Goal: Task Accomplishment & Management: Complete application form

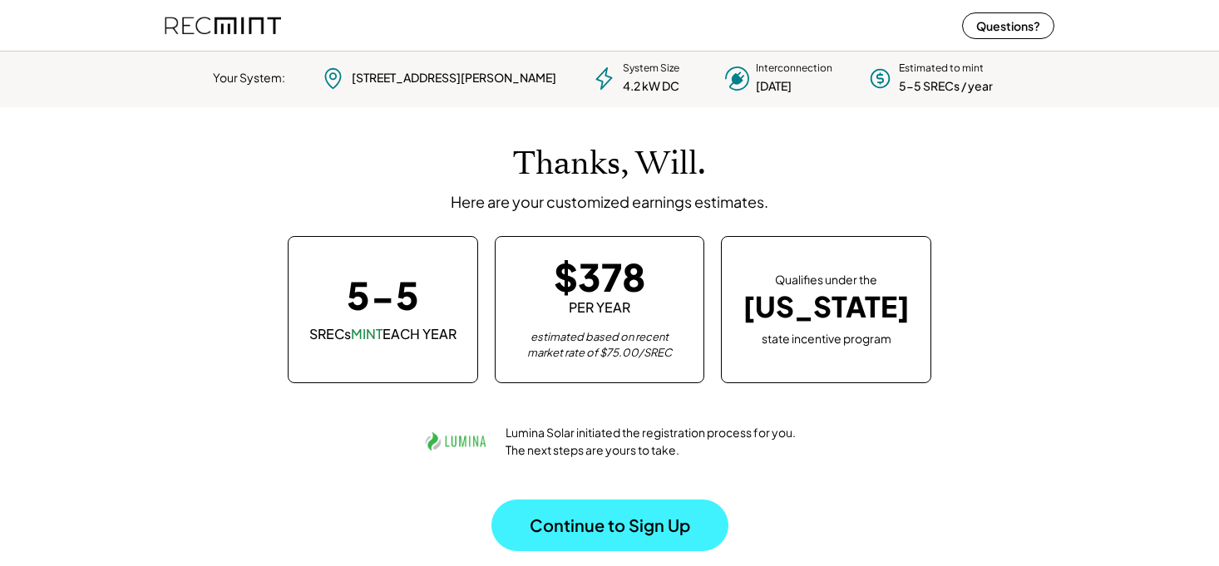
click at [590, 511] on button "Continue to Sign Up" at bounding box center [609, 526] width 237 height 52
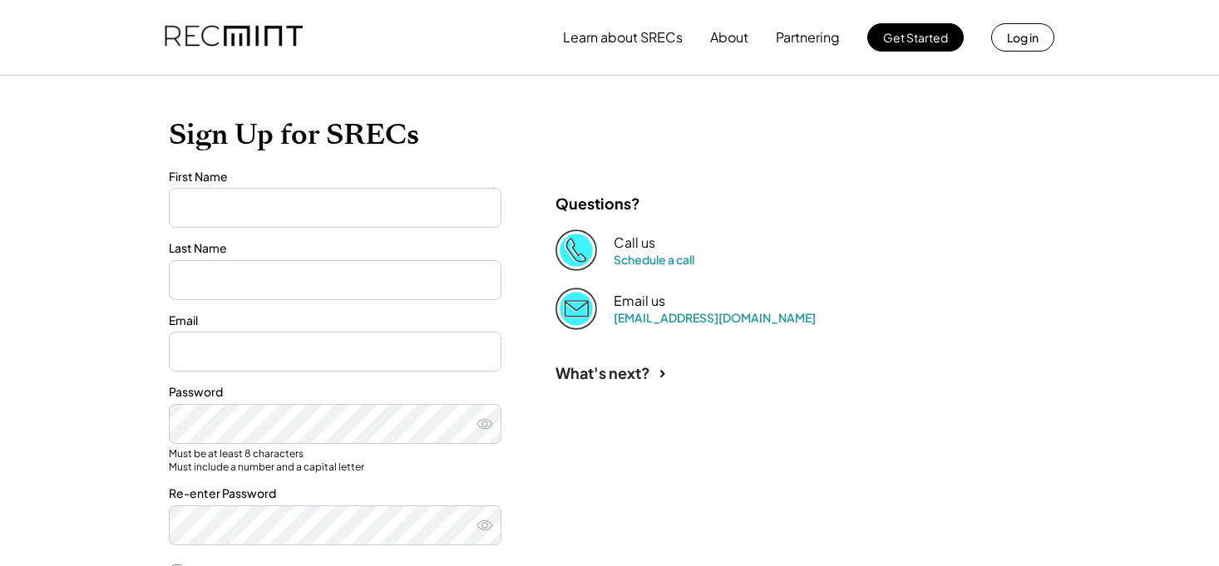
type input "****"
type input "*******"
type input "**********"
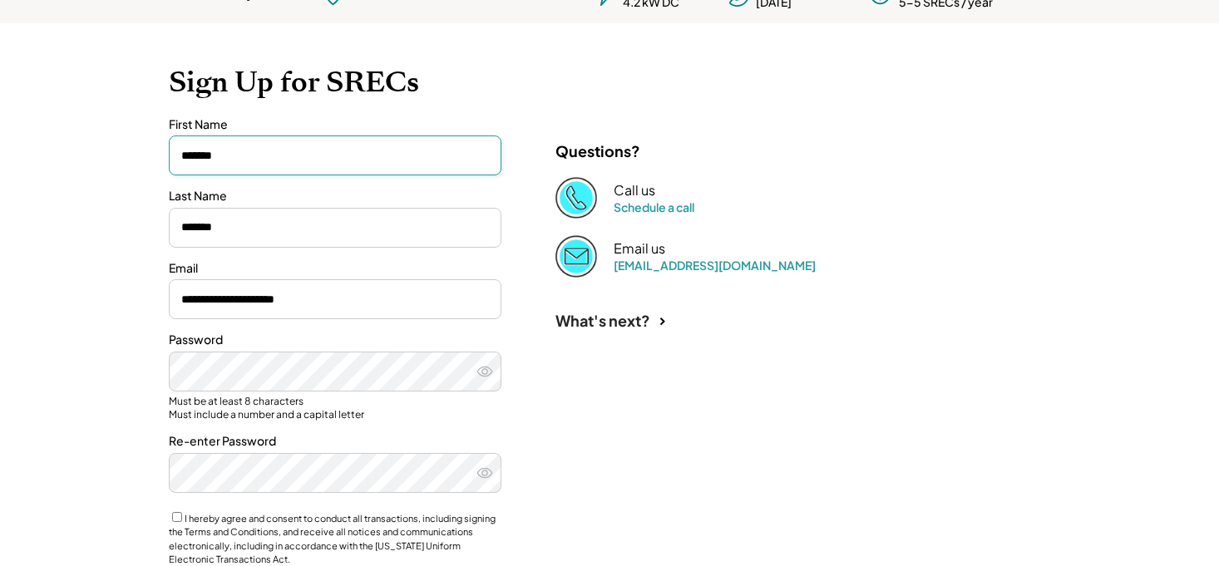
scroll to position [122, 0]
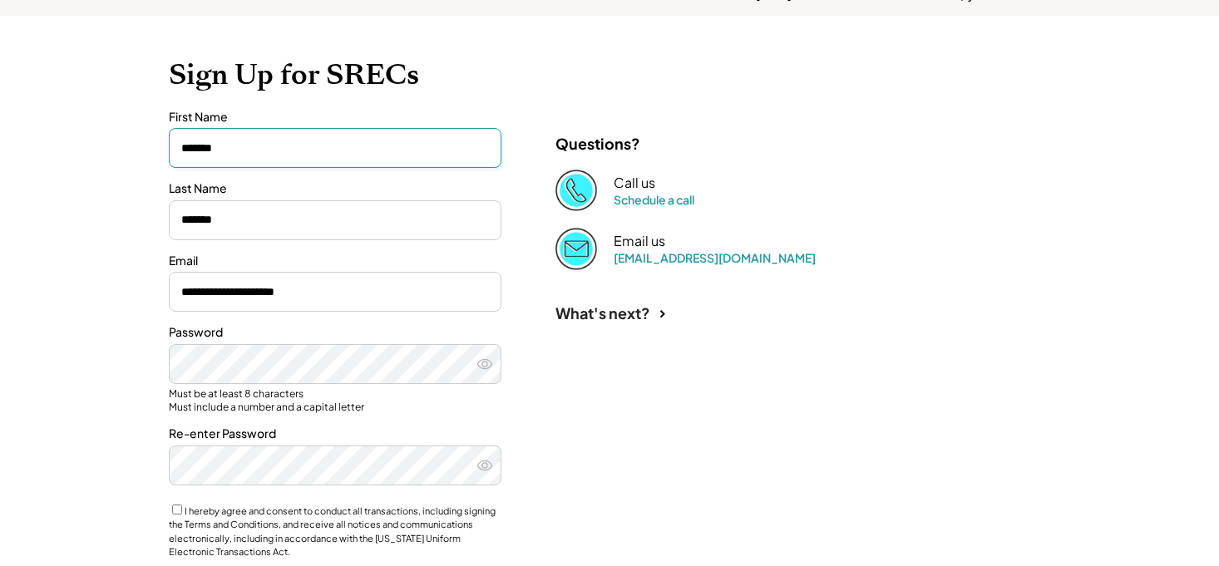
type input "*******"
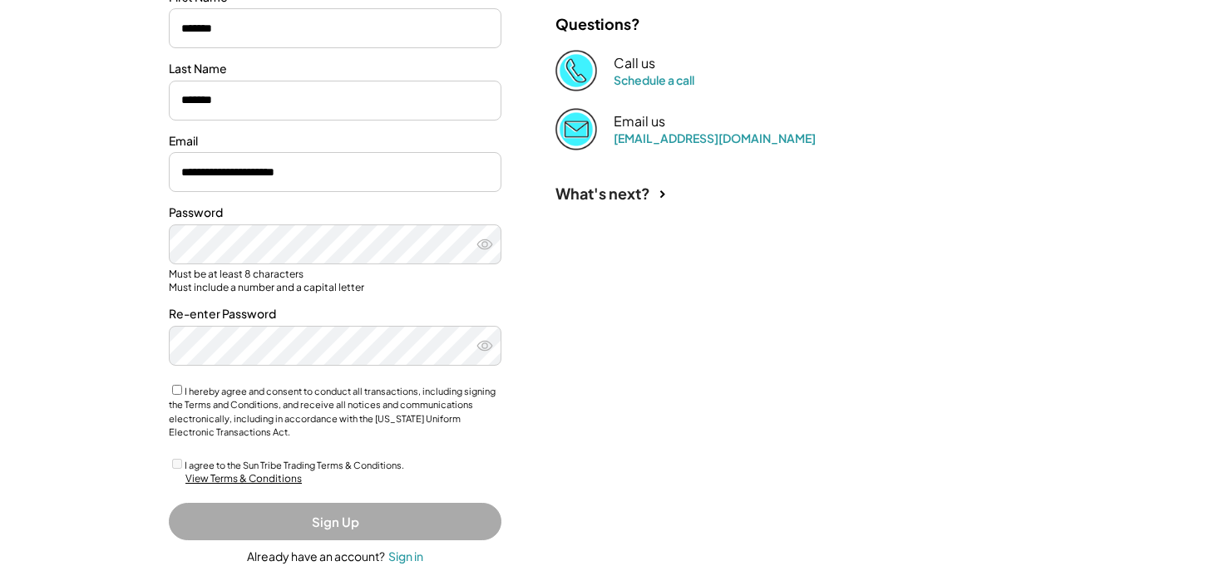
scroll to position [272, 0]
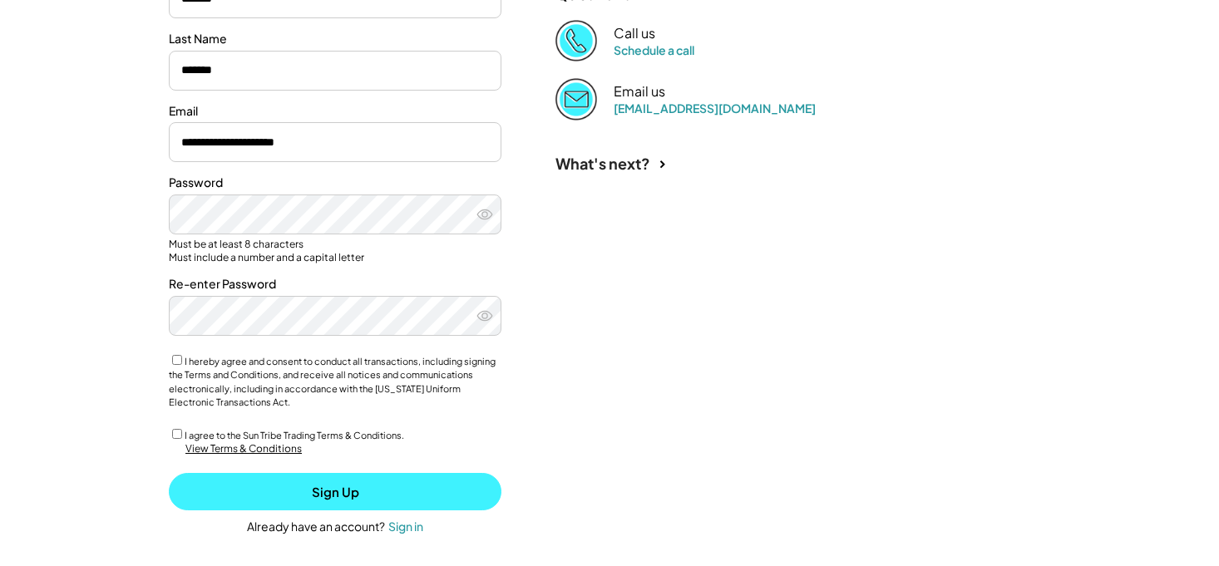
click at [329, 486] on button "Sign Up" at bounding box center [335, 491] width 333 height 37
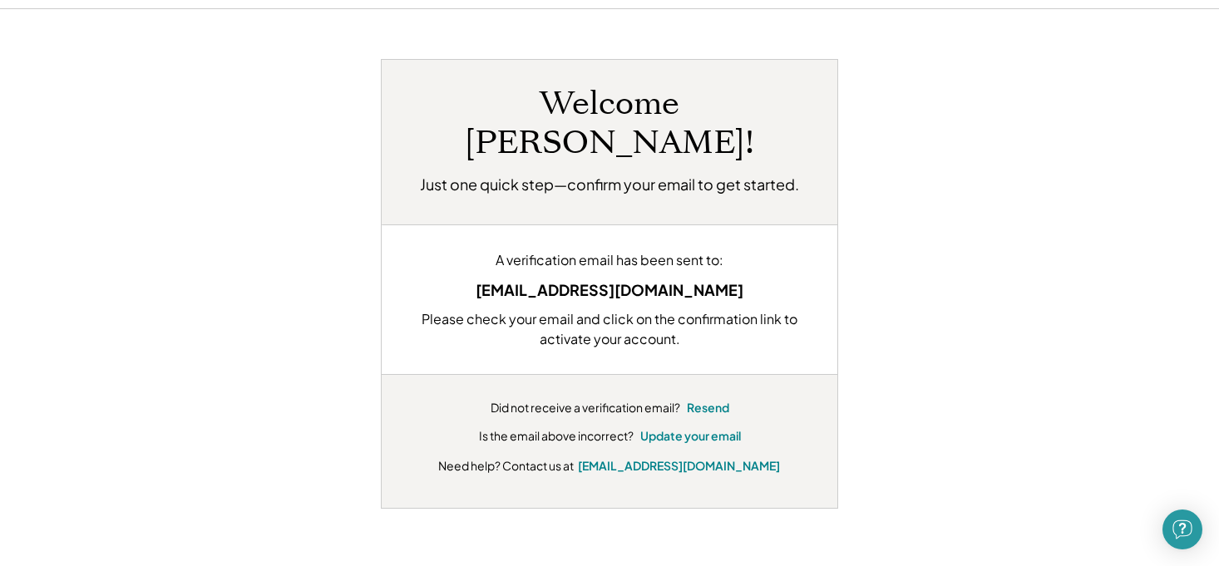
scroll to position [72, 0]
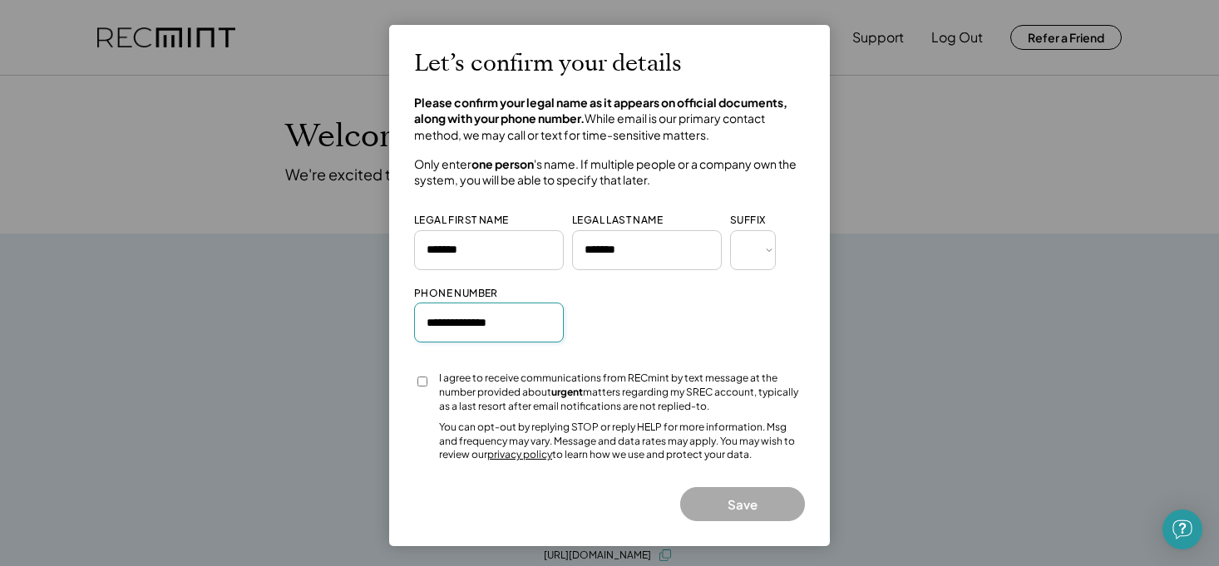
type input "**********"
click at [743, 500] on button "Save" at bounding box center [742, 504] width 125 height 34
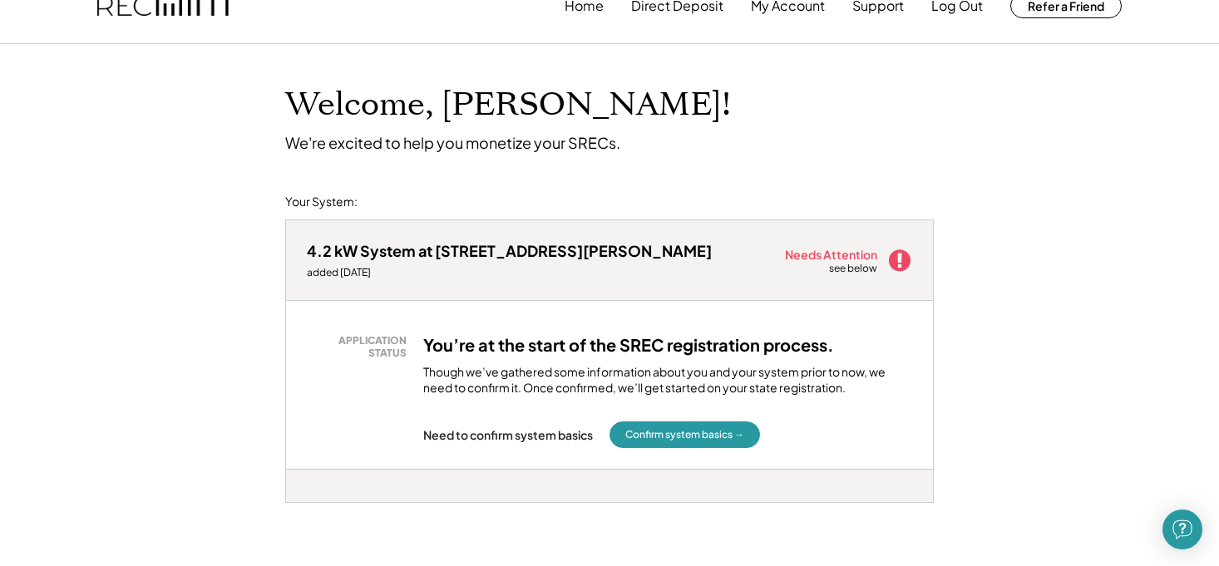
scroll to position [32, 0]
click at [674, 432] on button "Confirm system basics →" at bounding box center [685, 434] width 151 height 27
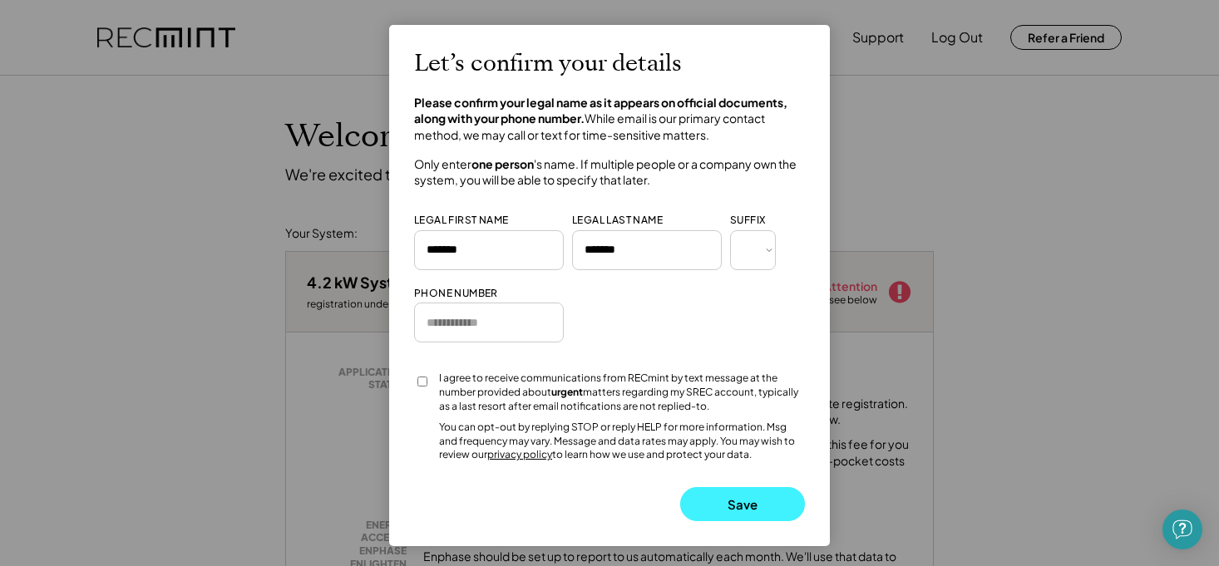
click at [726, 494] on button "Save" at bounding box center [742, 504] width 125 height 34
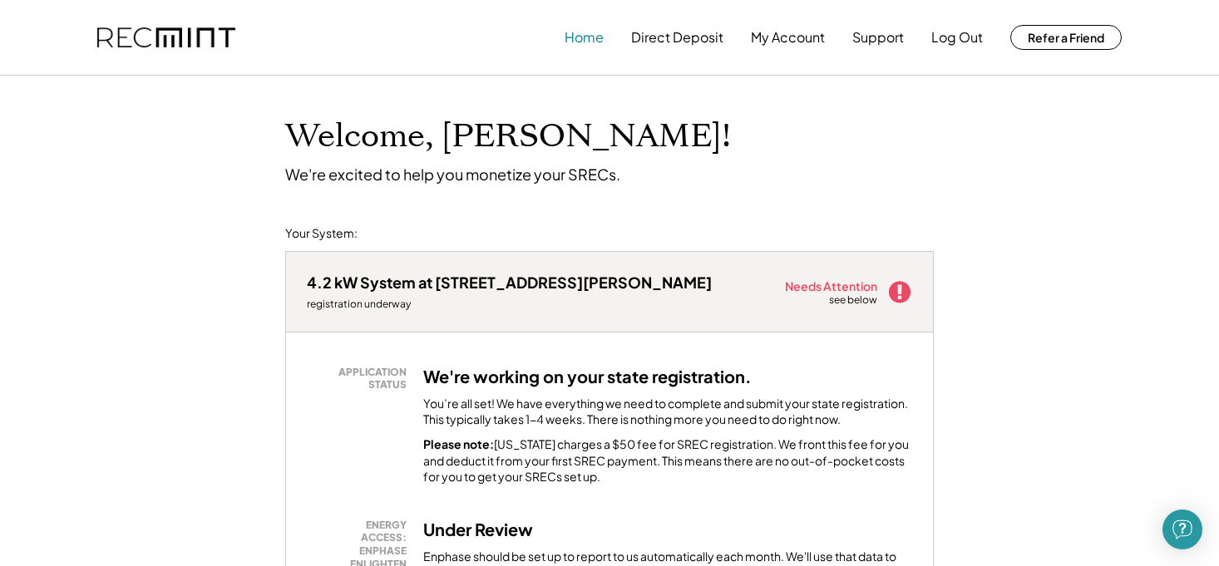
click at [578, 37] on button "Home" at bounding box center [584, 37] width 39 height 33
click at [789, 37] on button "My Account" at bounding box center [788, 37] width 74 height 33
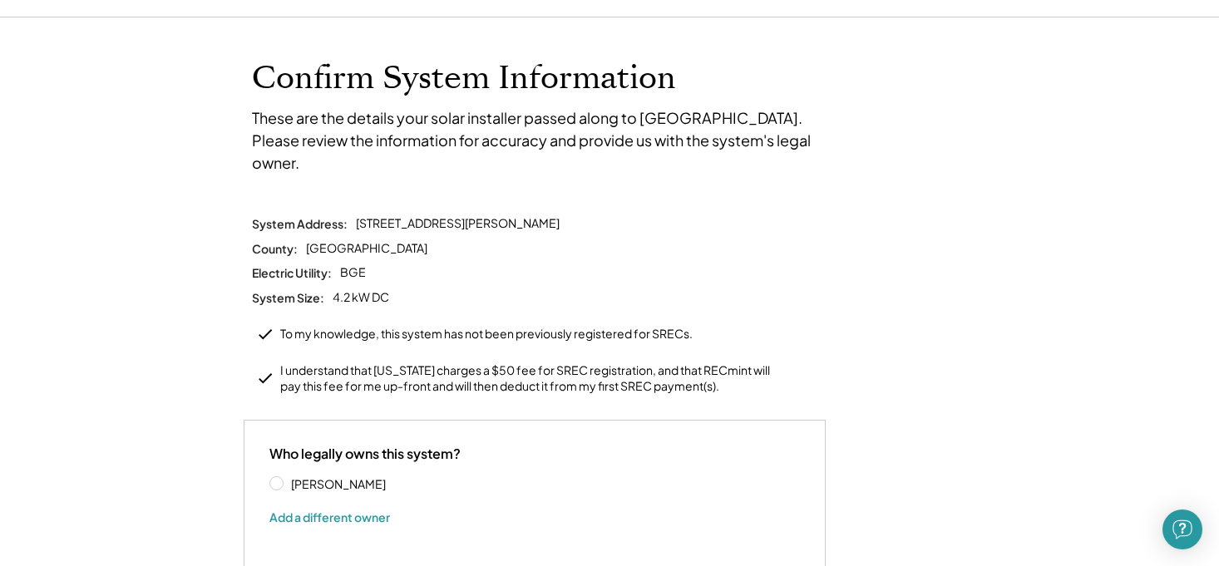
scroll to position [67, 0]
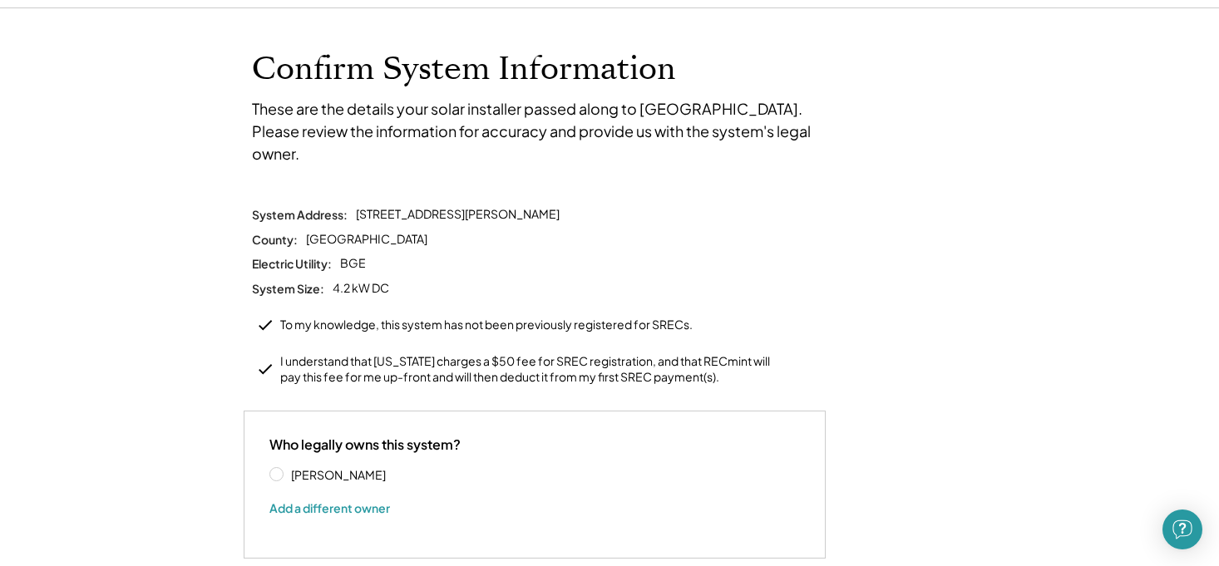
click at [286, 469] on label "[PERSON_NAME]" at bounding box center [361, 475] width 150 height 12
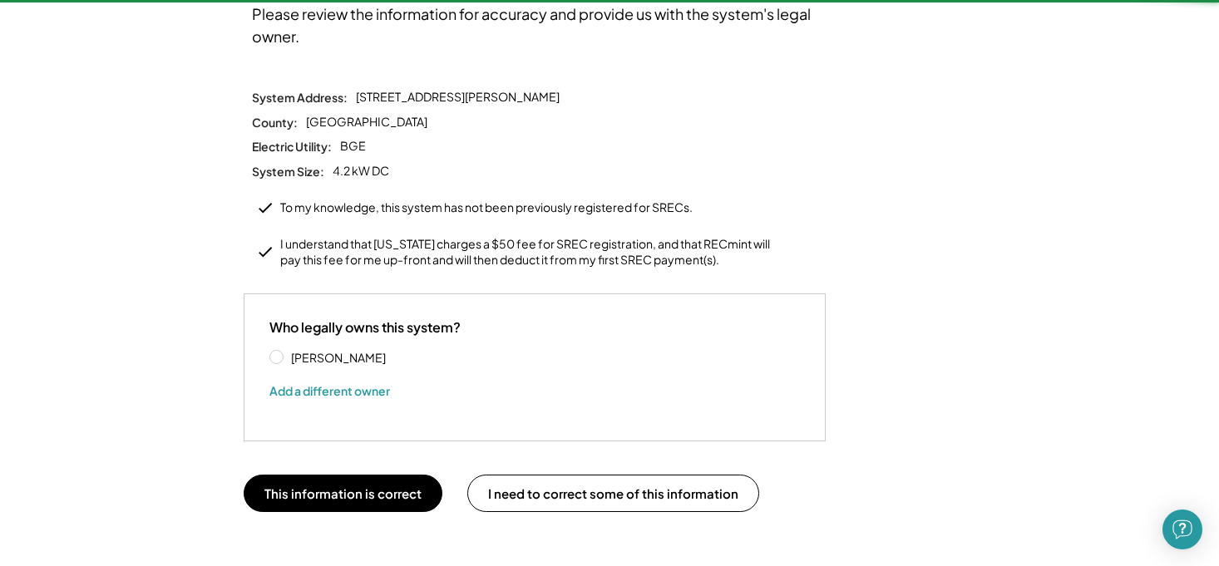
scroll to position [192, 0]
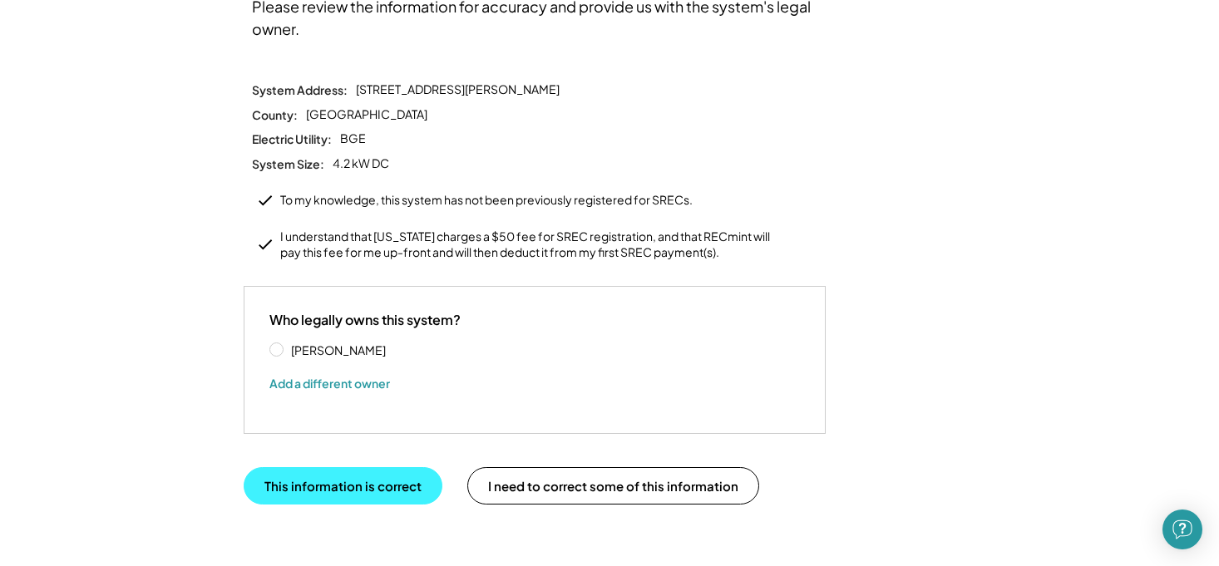
click at [325, 467] on button "This information is correct" at bounding box center [343, 485] width 199 height 37
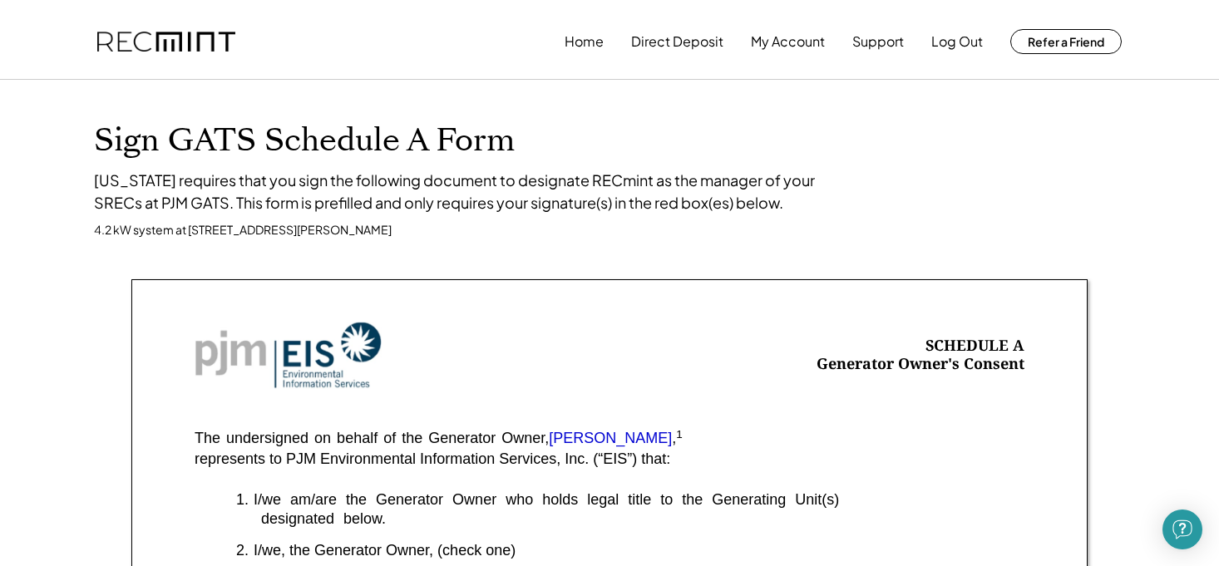
click at [581, 180] on div "[US_STATE] requires that you sign the following document to designate RECmint a…" at bounding box center [468, 191] width 748 height 45
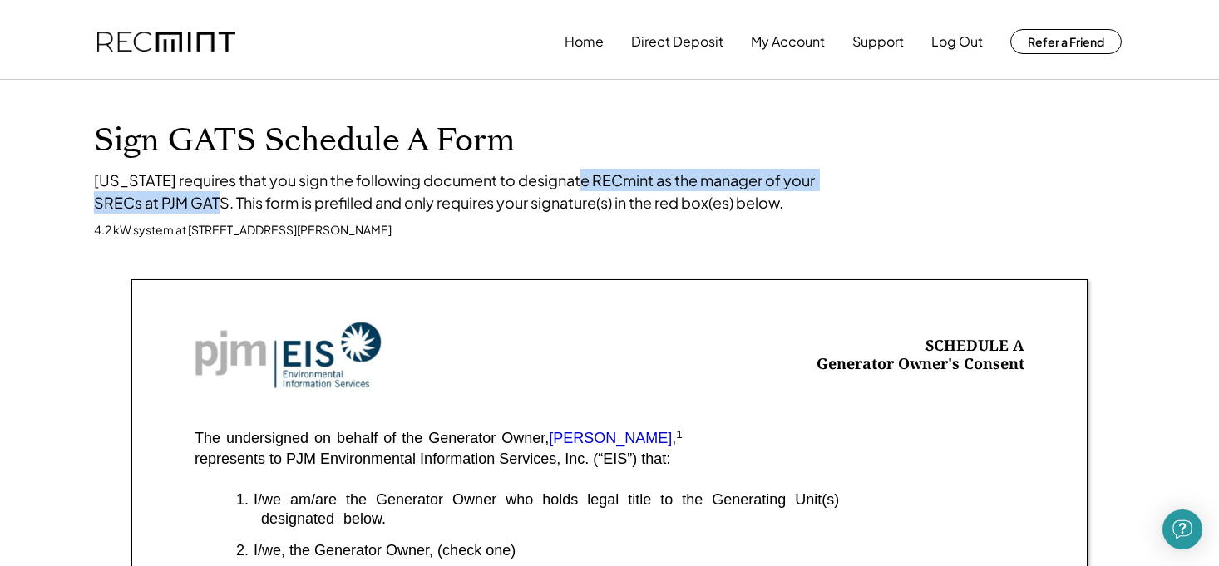
drag, startPoint x: 231, startPoint y: 204, endPoint x: 582, endPoint y: 170, distance: 352.5
click at [582, 170] on div "[US_STATE] requires that you sign the following document to designate RECmint a…" at bounding box center [468, 191] width 748 height 45
copy div "RECmint as the manager of your SRECs at PJM GATS."
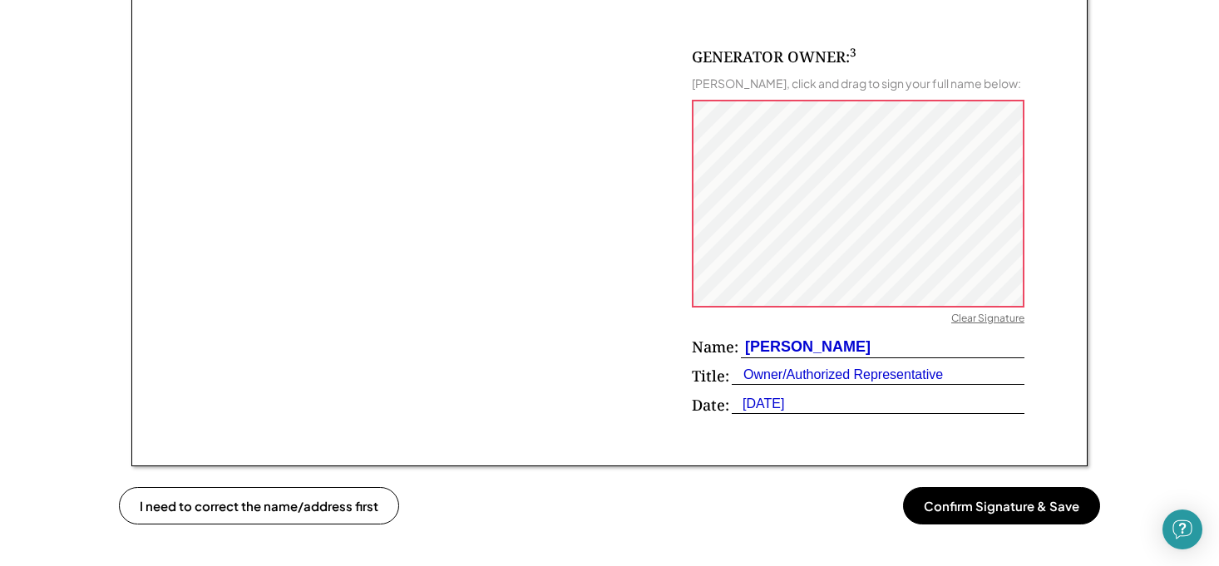
scroll to position [1097, 0]
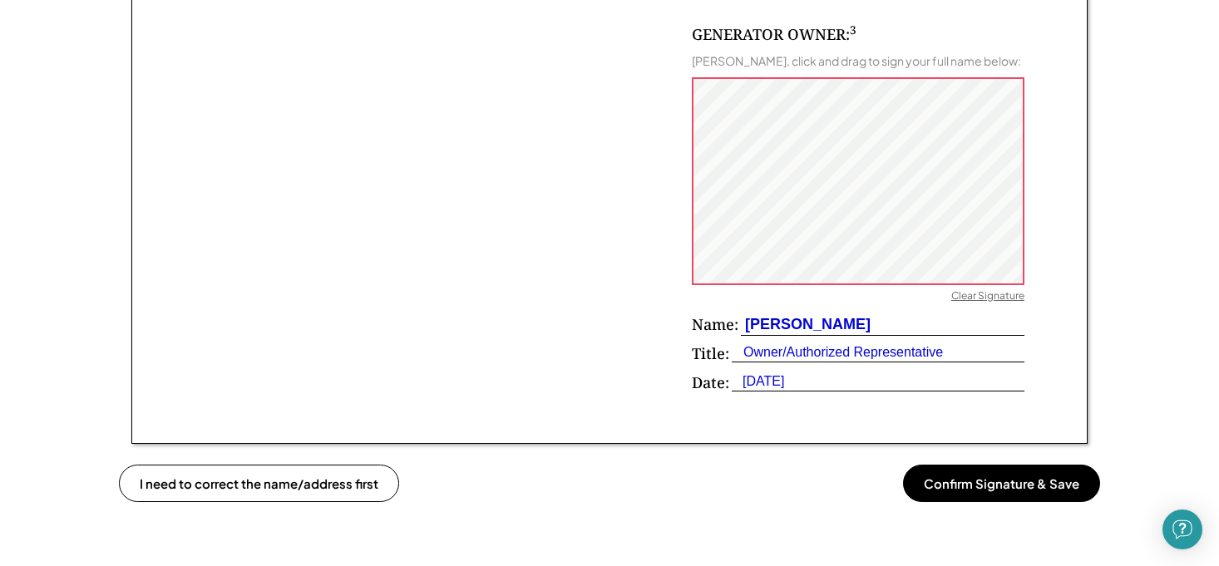
click at [998, 471] on button "Confirm Signature & Save" at bounding box center [1001, 483] width 197 height 37
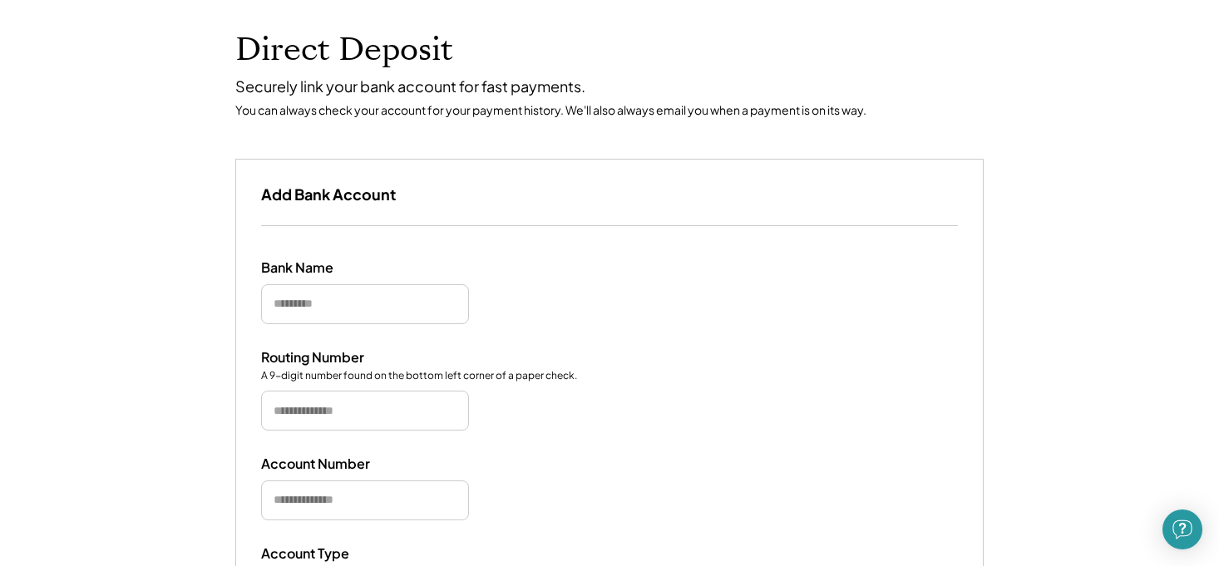
scroll to position [91, 0]
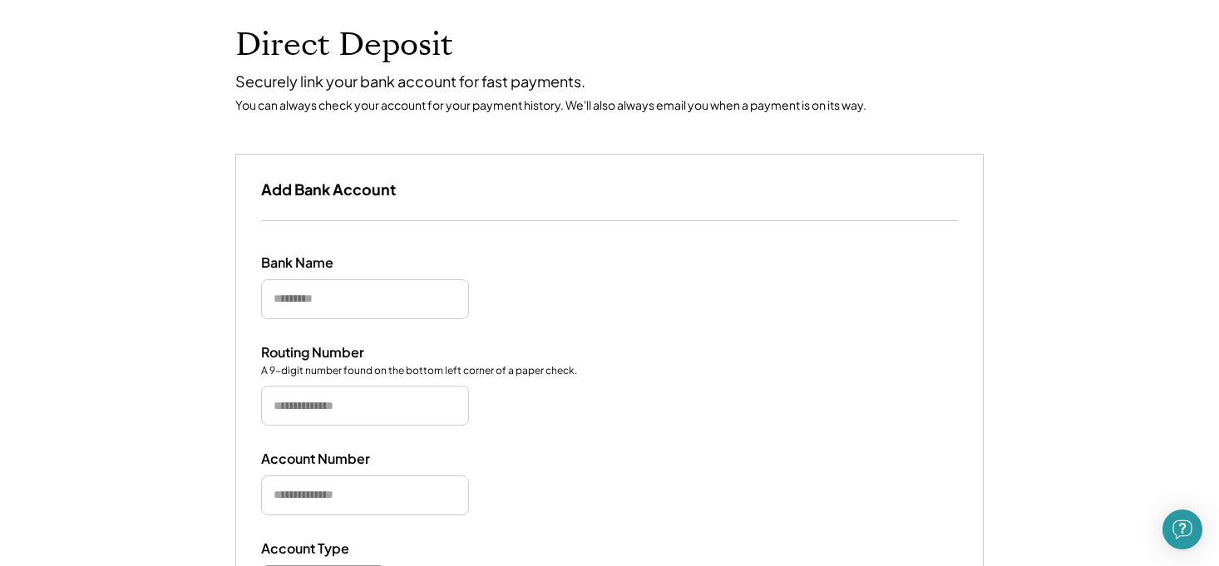
click at [321, 407] on input "input" at bounding box center [365, 406] width 208 height 40
paste input "*********"
type input "*********"
click at [339, 491] on input "input" at bounding box center [365, 496] width 208 height 40
paste input "*********"
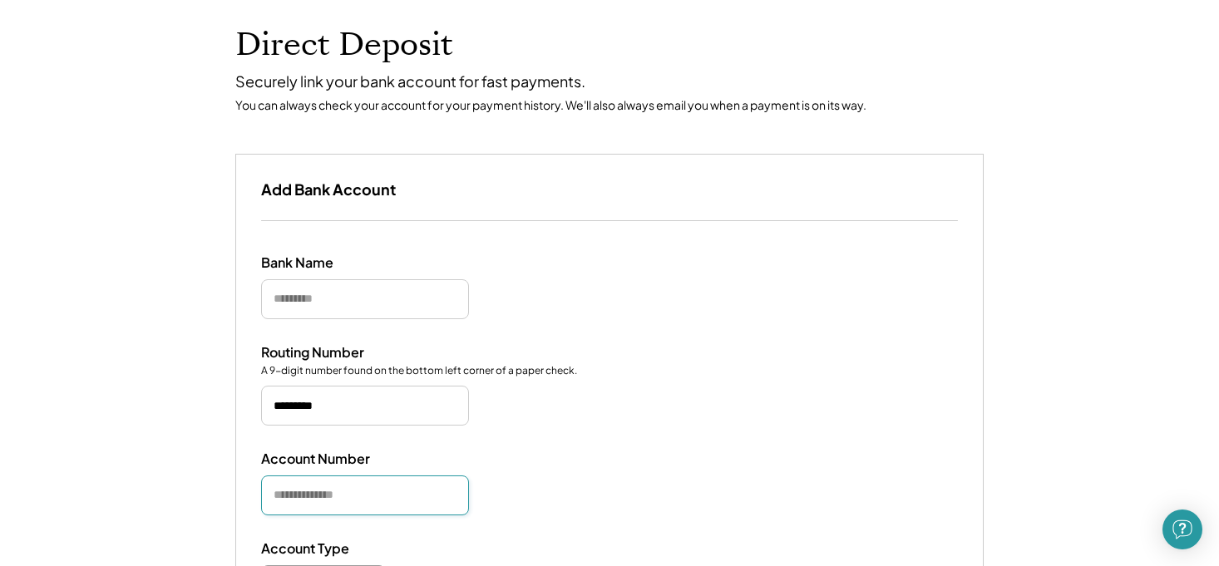
type input "*********"
click at [639, 413] on div "Routing Number A 9-digit number found on the bottom left corner of a paper chec…" at bounding box center [609, 385] width 697 height 82
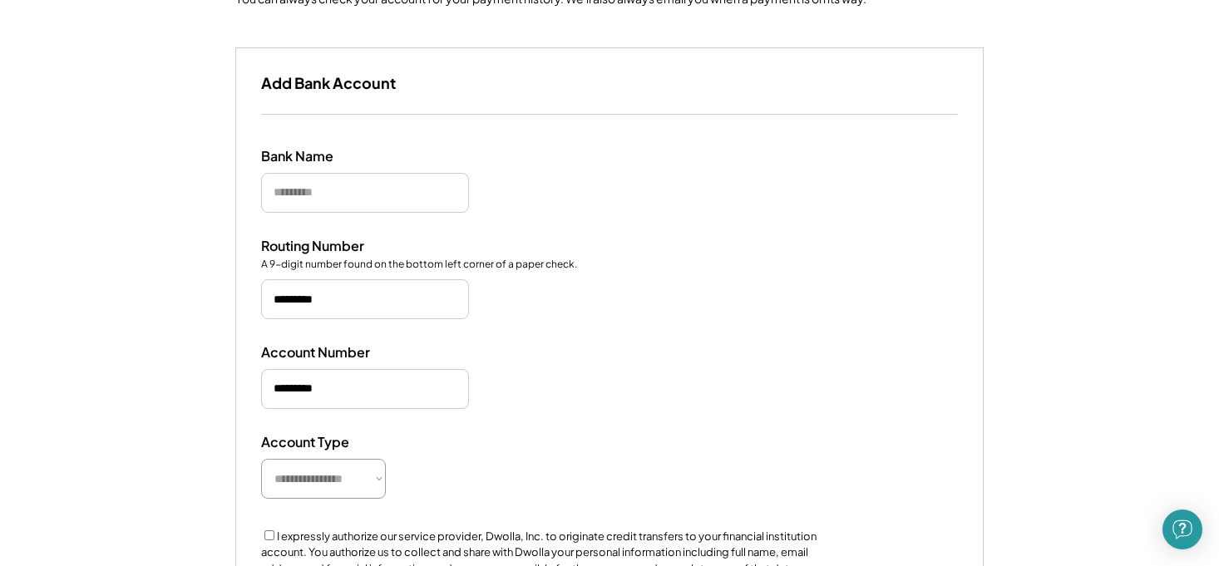
scroll to position [222, 0]
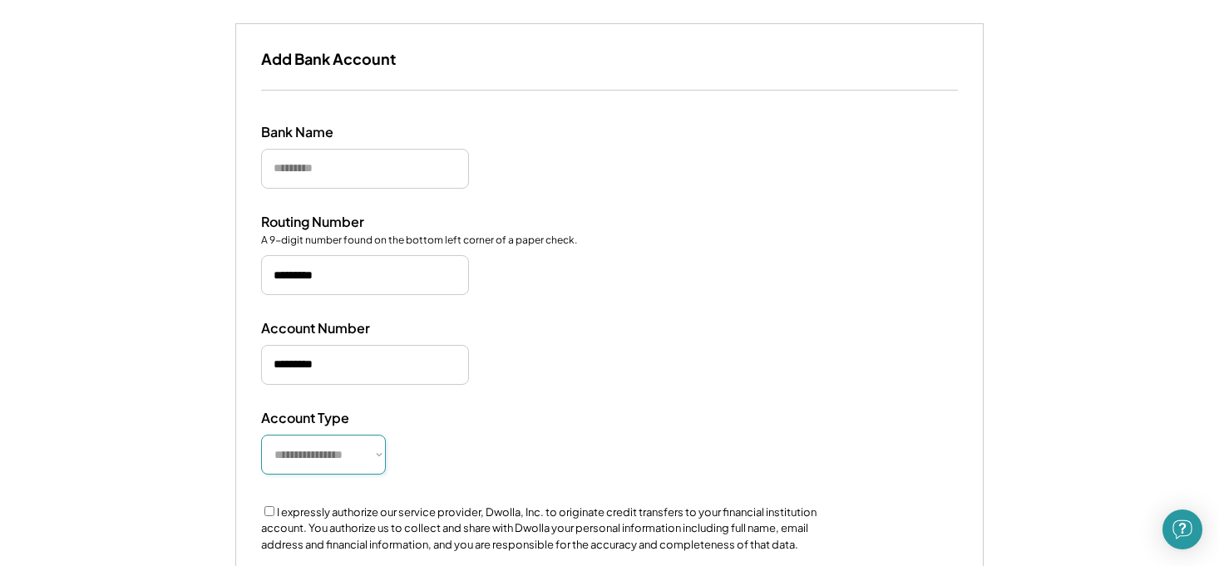
select select "**********"
click at [338, 165] on input "input" at bounding box center [365, 169] width 208 height 40
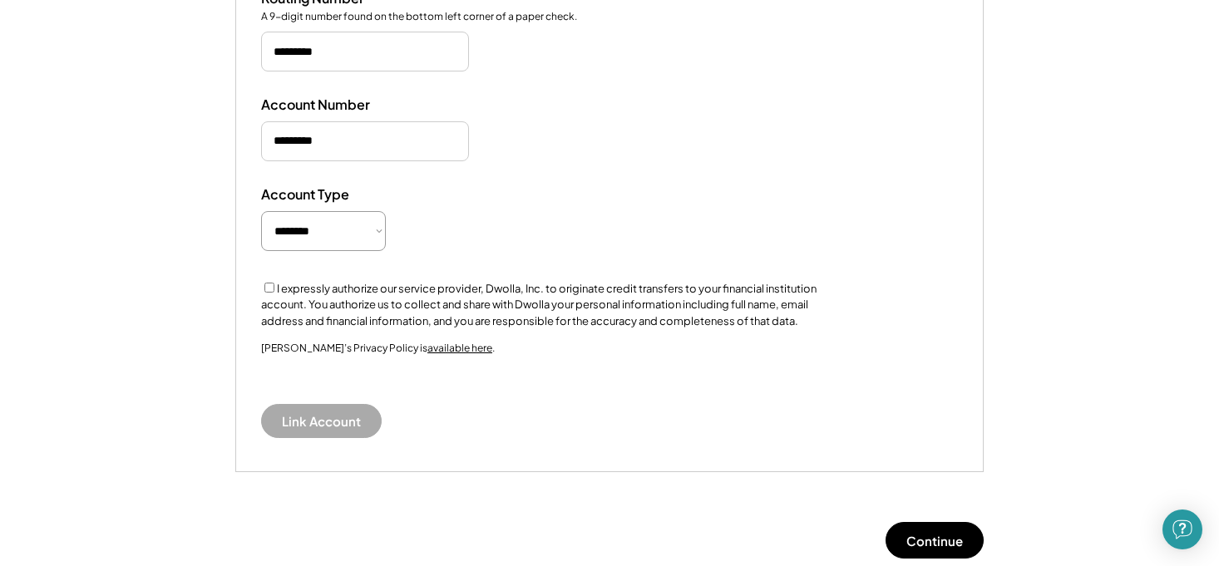
scroll to position [442, 0]
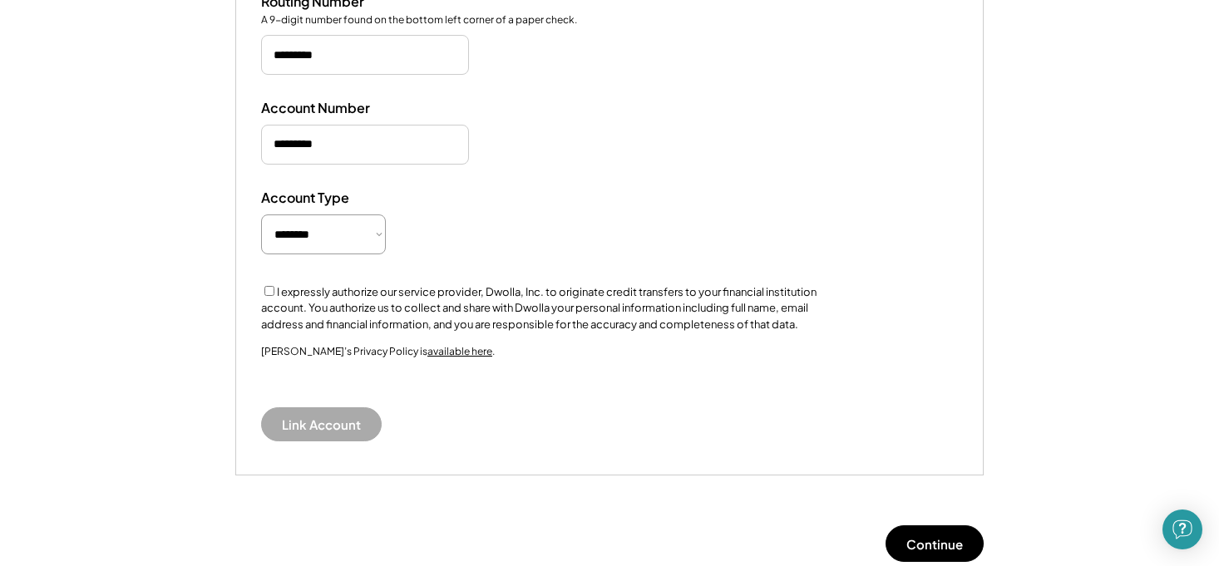
type input "**********"
click at [343, 410] on button "Link Account" at bounding box center [321, 424] width 121 height 34
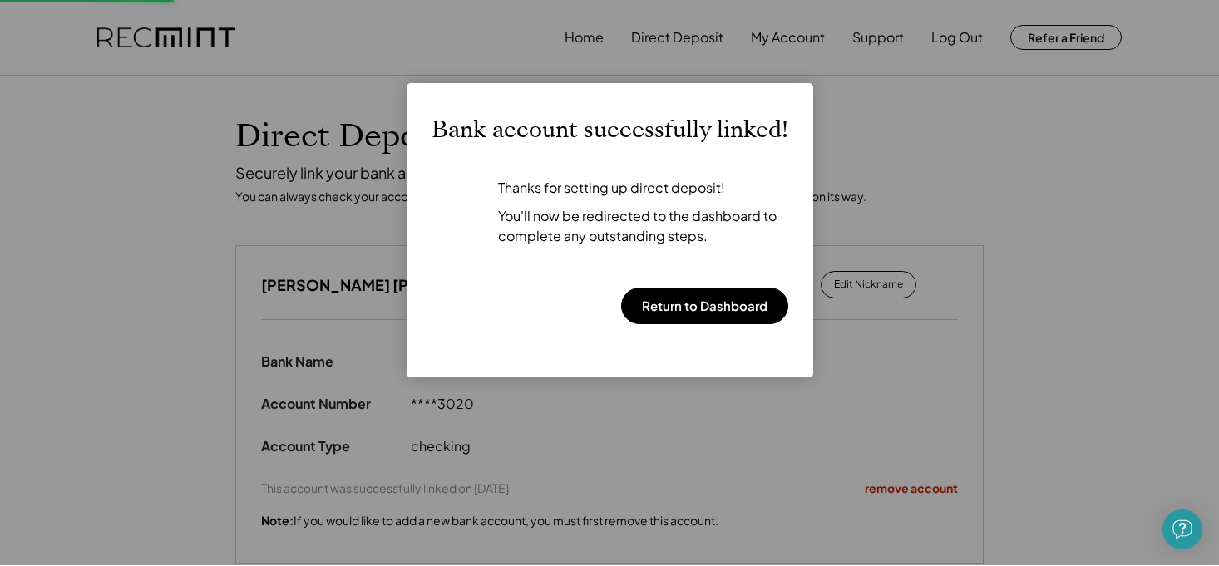
scroll to position [0, 0]
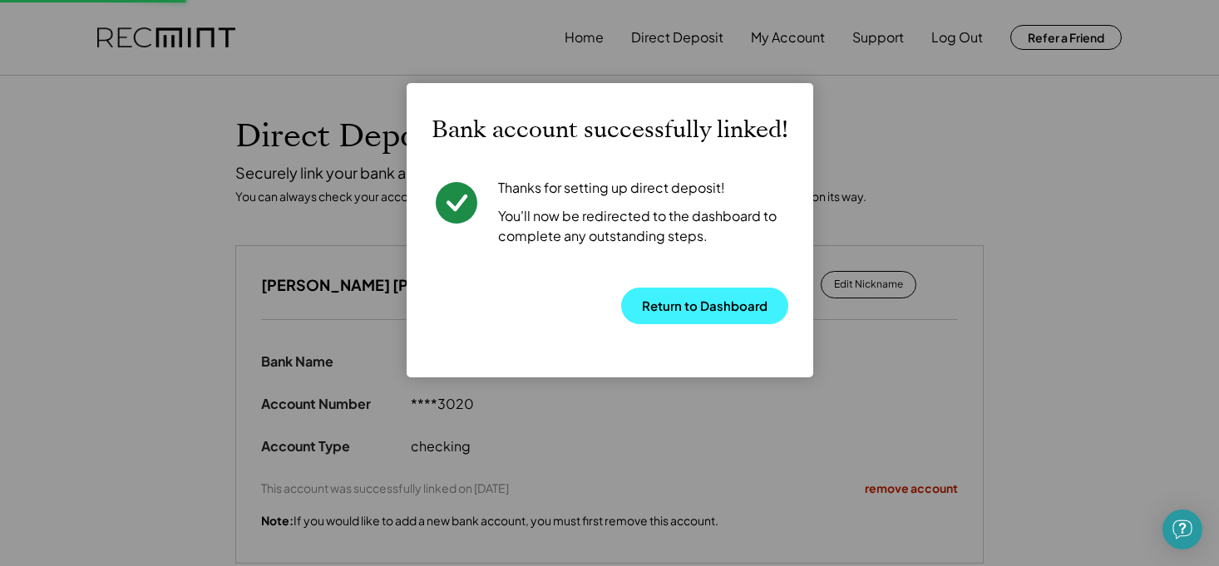
click at [723, 303] on button "Return to Dashboard" at bounding box center [704, 306] width 167 height 37
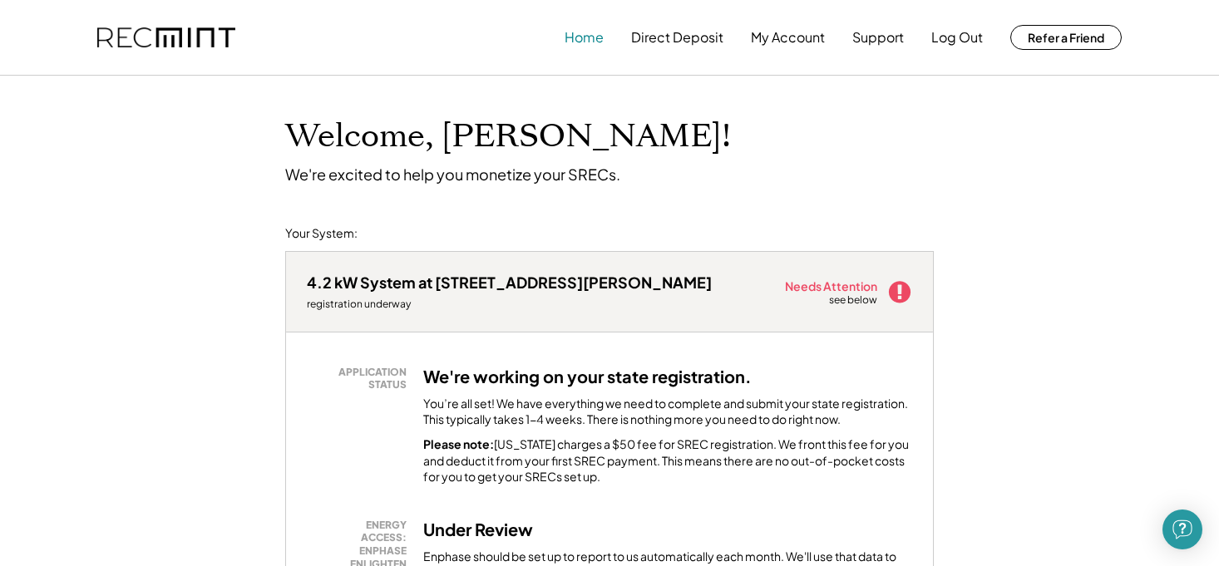
click at [583, 41] on button "Home" at bounding box center [584, 37] width 39 height 33
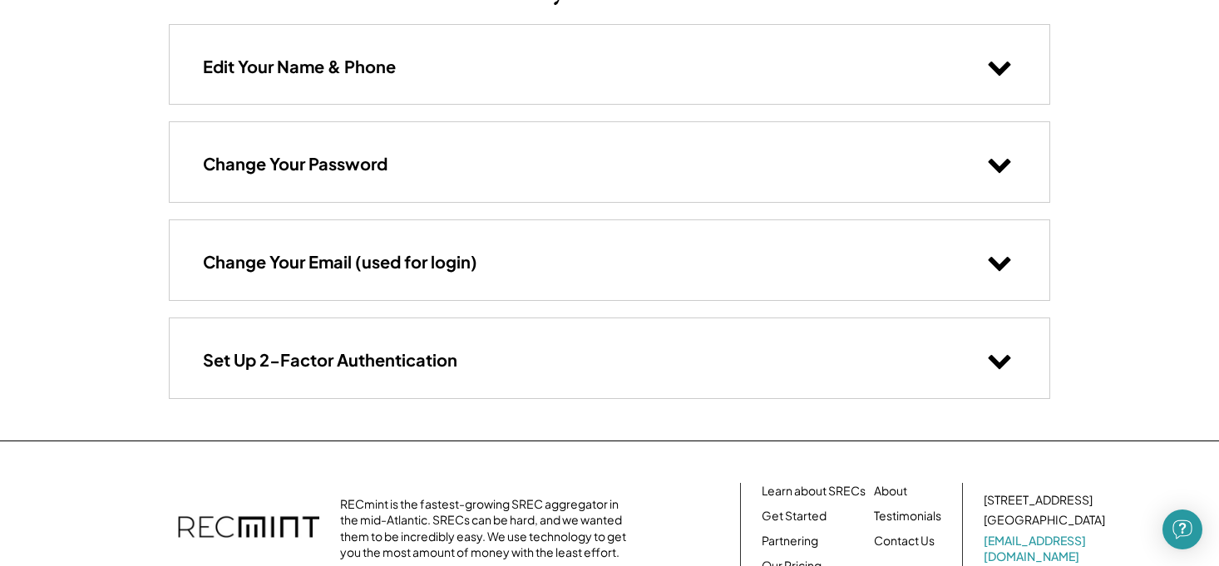
scroll to position [154, 0]
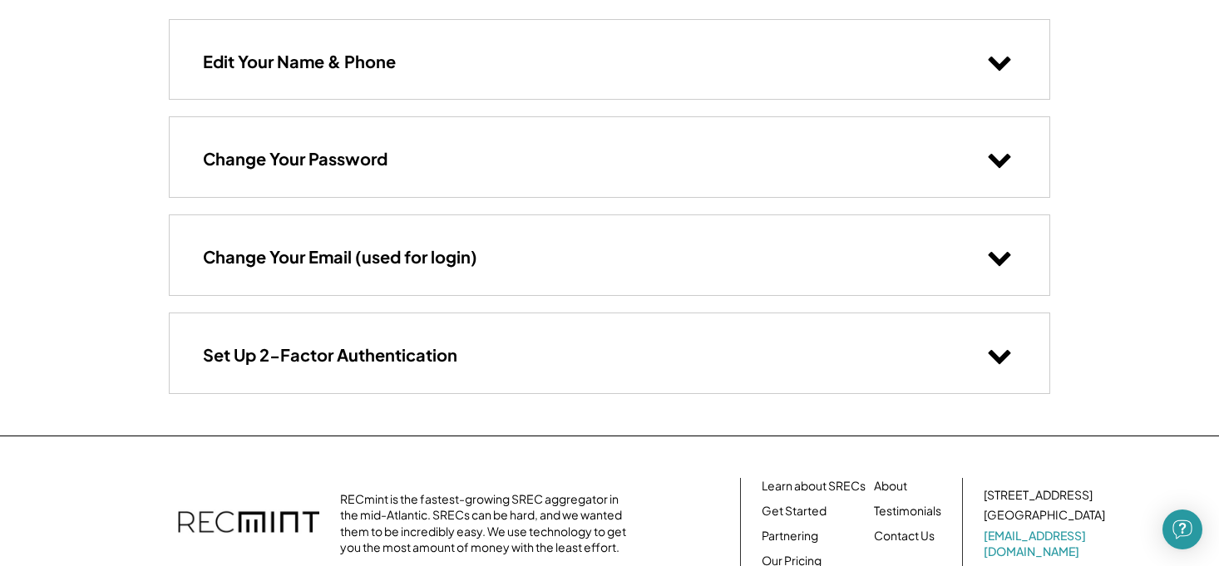
click at [703, 363] on div "Set Up 2-Factor Authentication" at bounding box center [610, 352] width 880 height 79
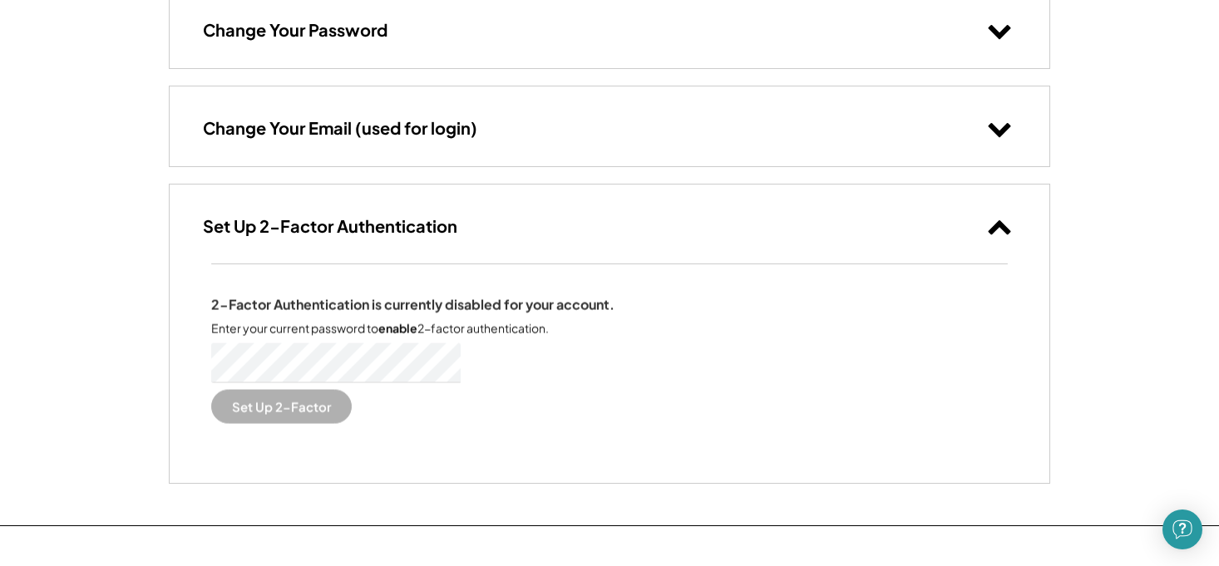
scroll to position [299, 0]
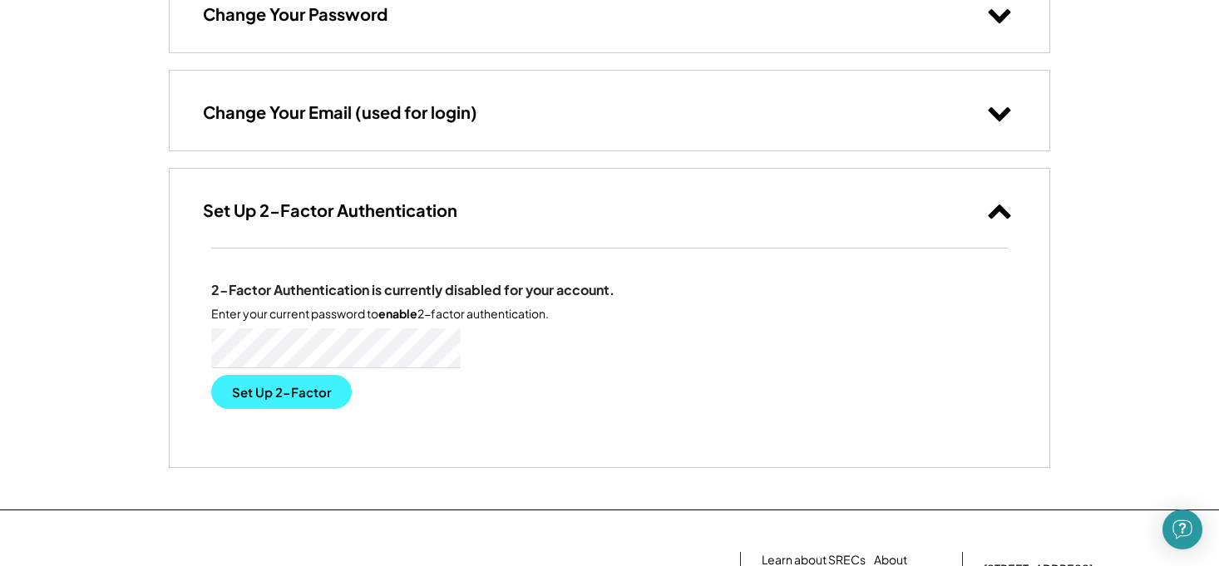
click at [290, 396] on button "Set Up 2-Factor" at bounding box center [281, 392] width 141 height 34
click at [294, 388] on button "Set Up 2-Factor" at bounding box center [281, 392] width 141 height 34
click at [996, 211] on use at bounding box center [1000, 212] width 22 height 14
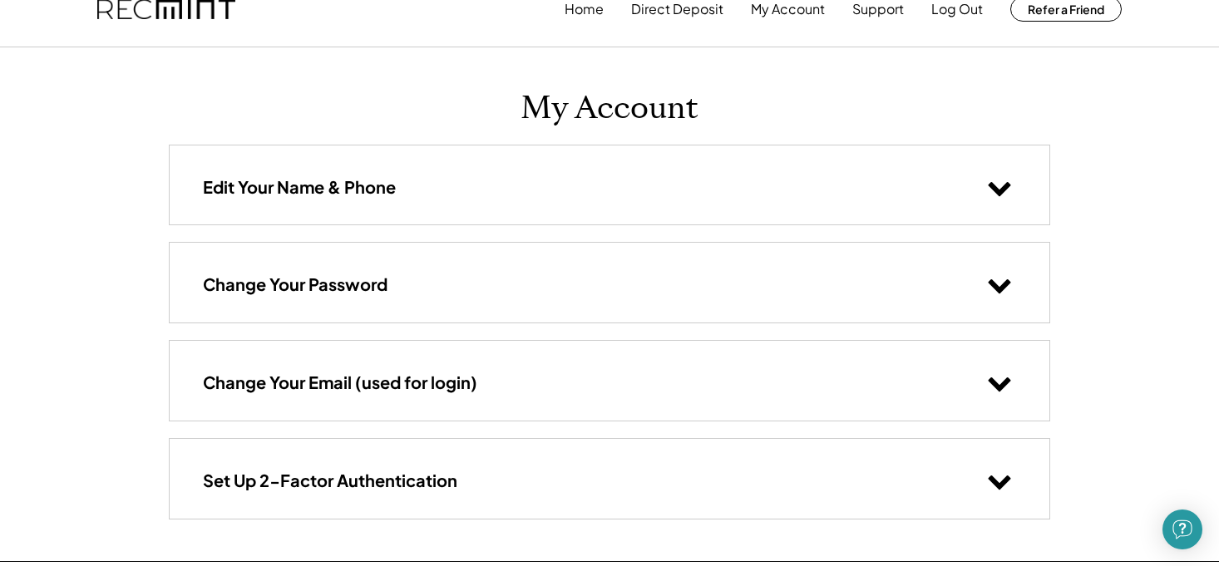
scroll to position [27, 0]
click at [949, 178] on div "Edit Your Name & Phone" at bounding box center [610, 185] width 880 height 79
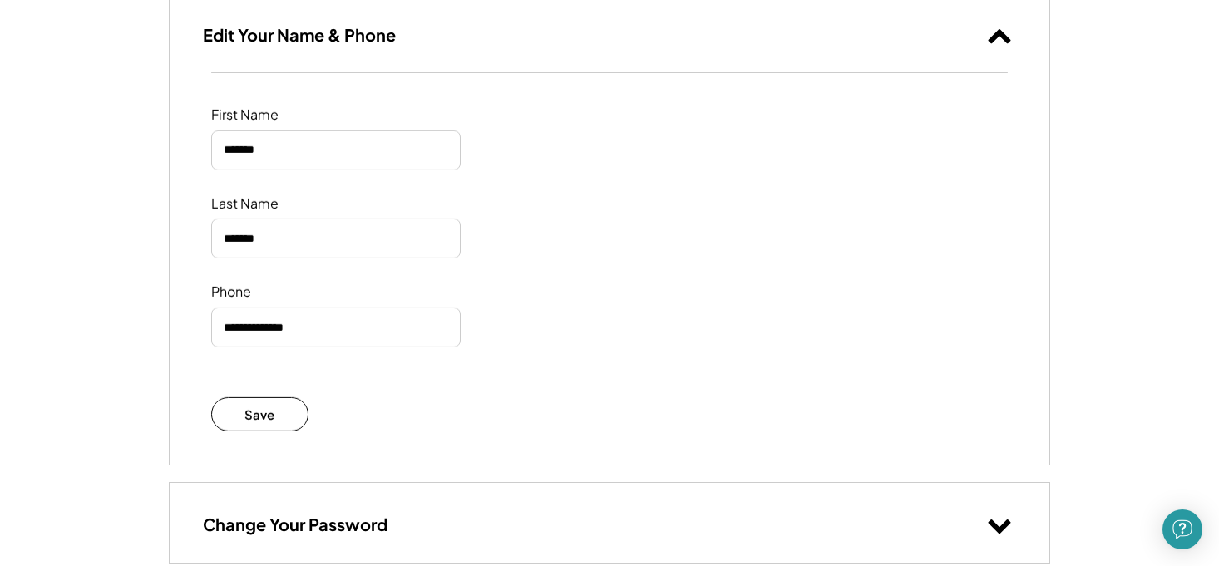
scroll to position [197, 0]
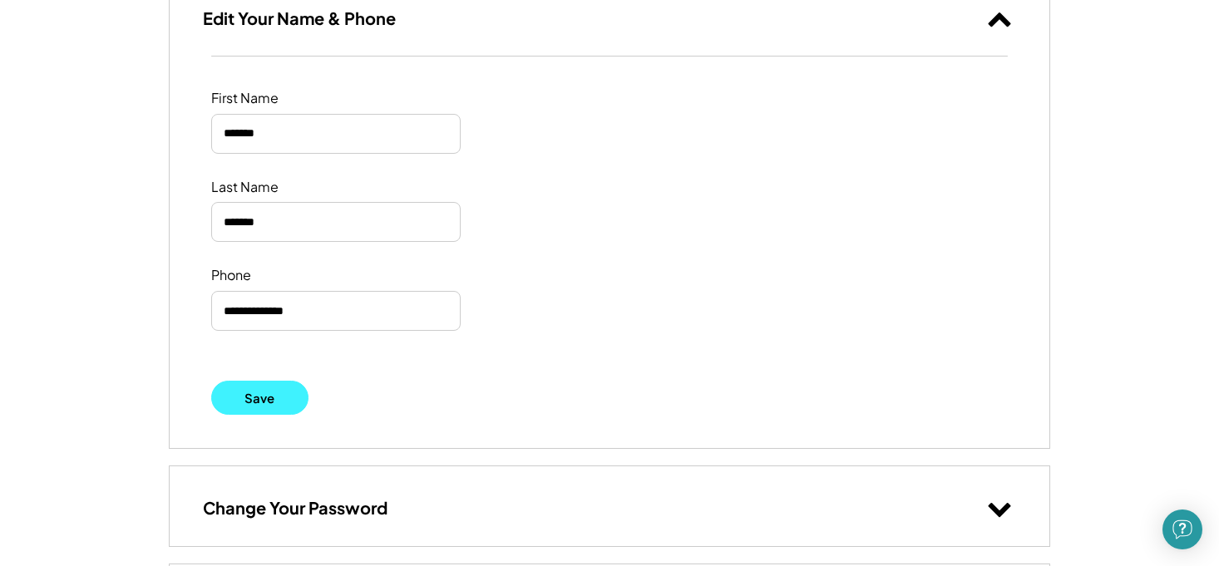
click at [263, 395] on button "Save" at bounding box center [259, 398] width 97 height 34
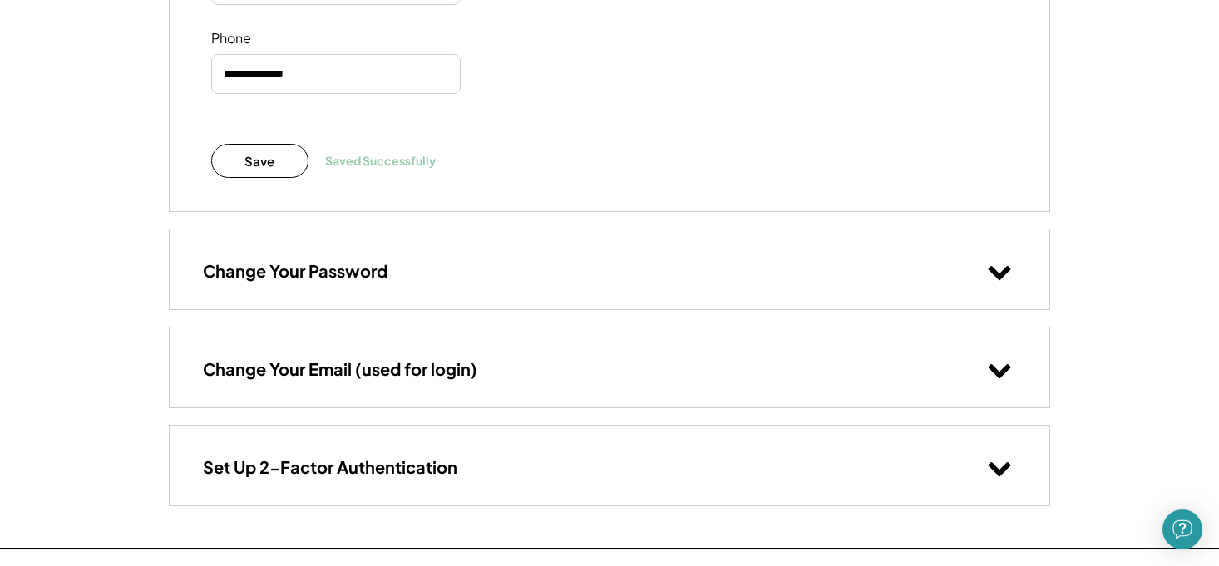
scroll to position [433, 0]
click at [439, 450] on div "Set Up 2-Factor Authentication" at bounding box center [610, 466] width 880 height 79
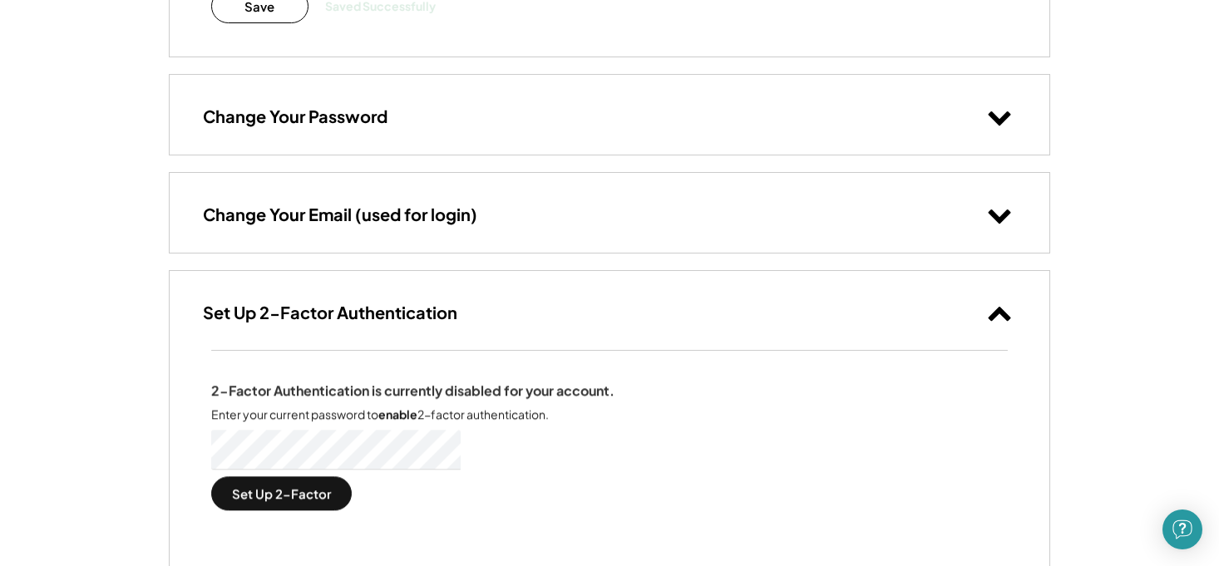
scroll to position [613, 0]
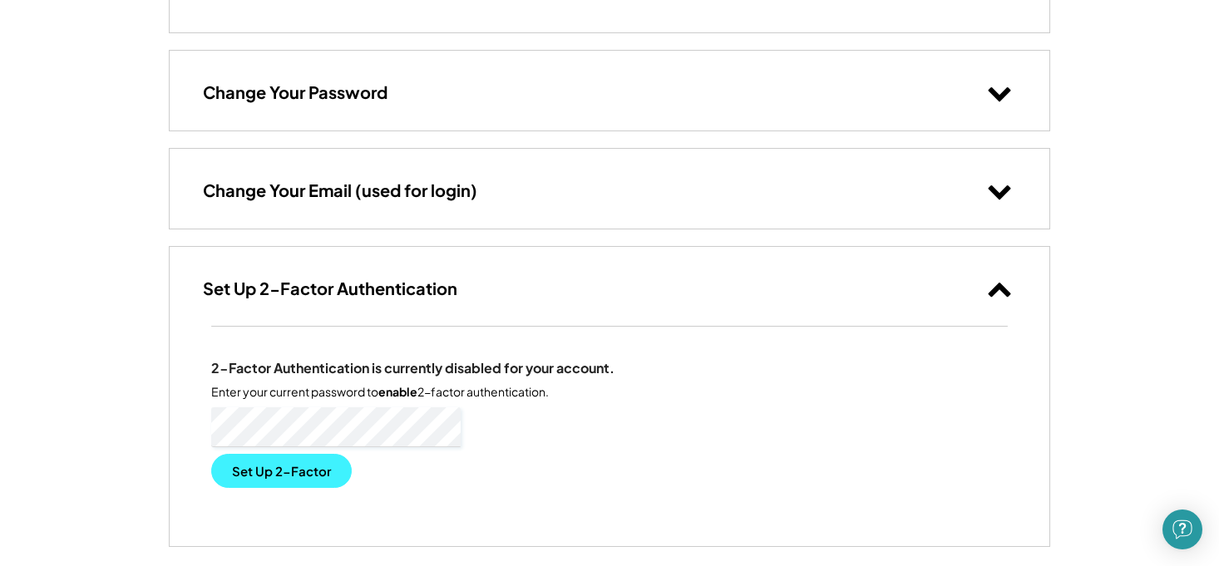
click at [319, 476] on button "Set Up 2-Factor" at bounding box center [281, 471] width 141 height 34
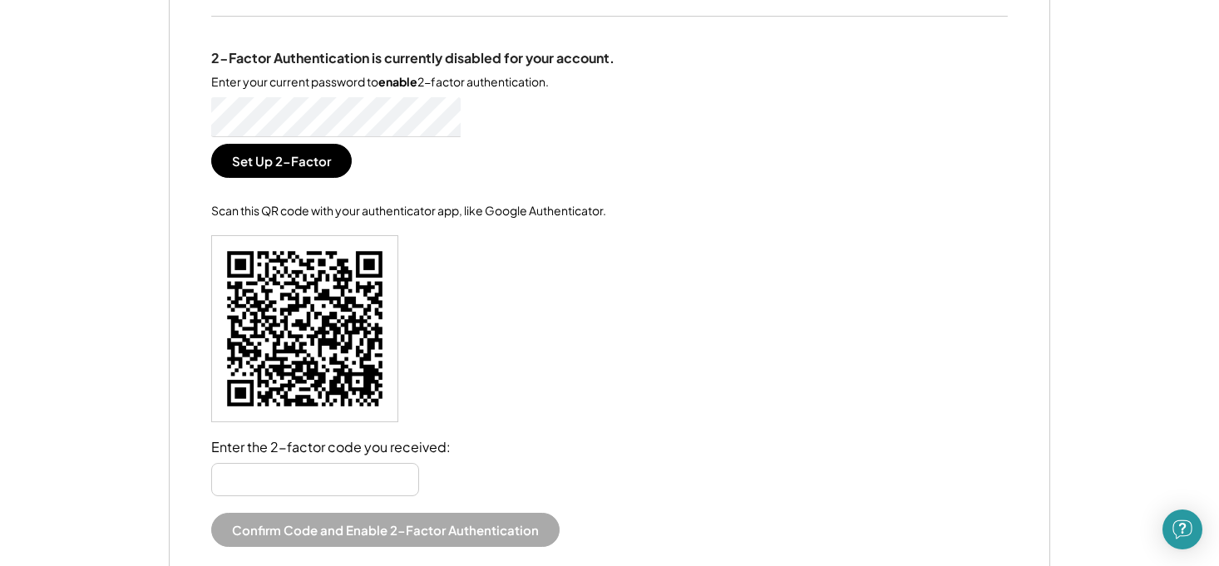
scroll to position [931, 0]
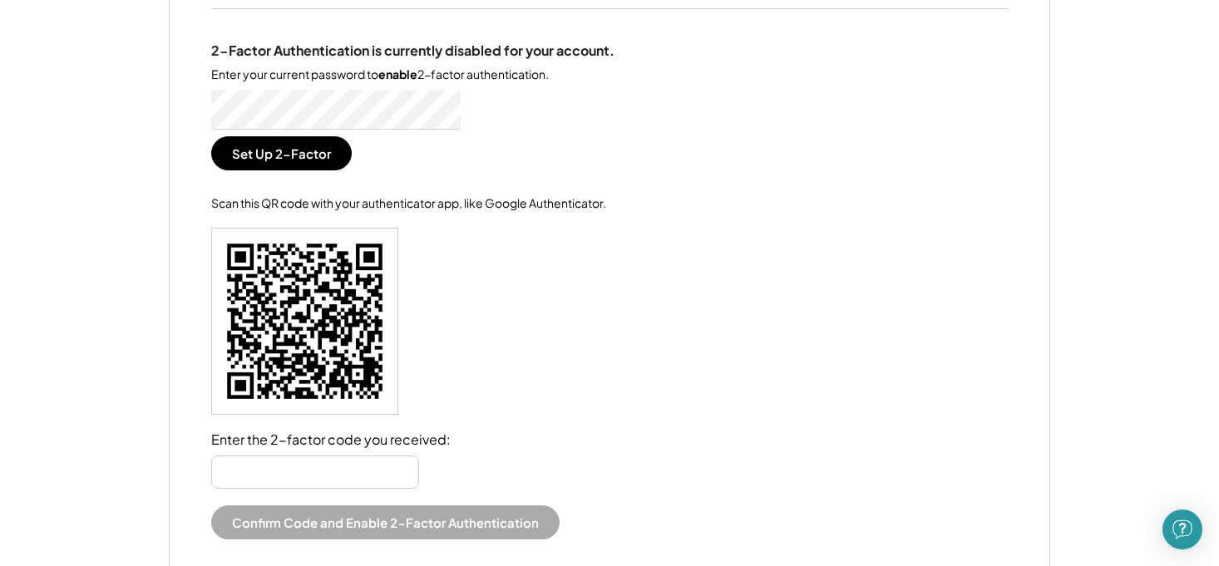
click at [354, 466] on input "input" at bounding box center [315, 472] width 208 height 33
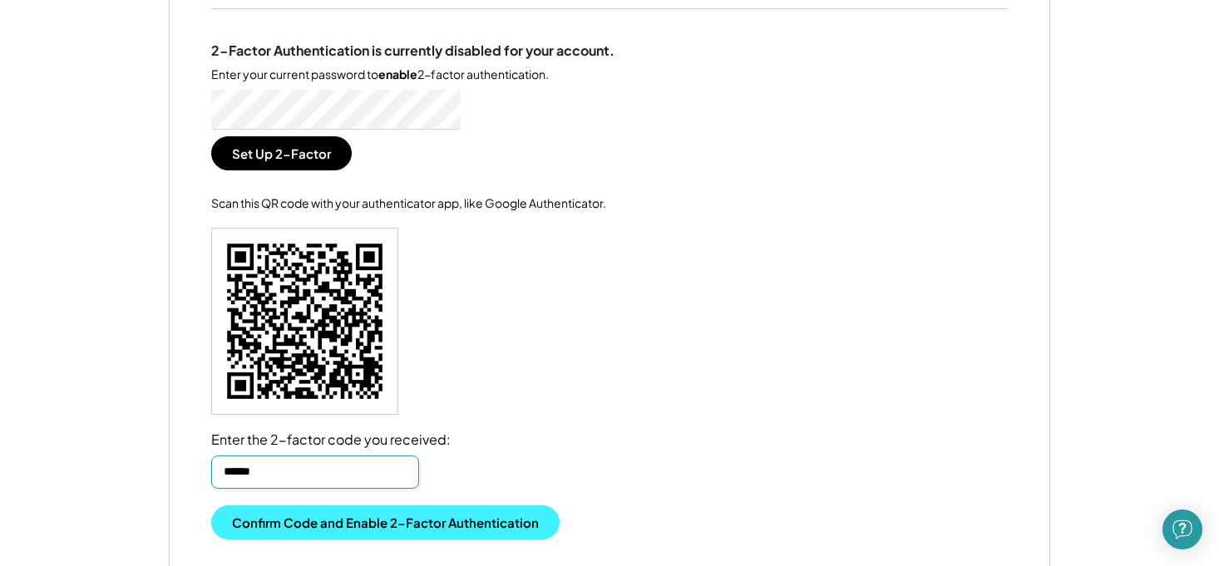
type input "******"
click at [388, 519] on button "Confirm Code and Enable 2-Factor Authentication" at bounding box center [385, 523] width 348 height 34
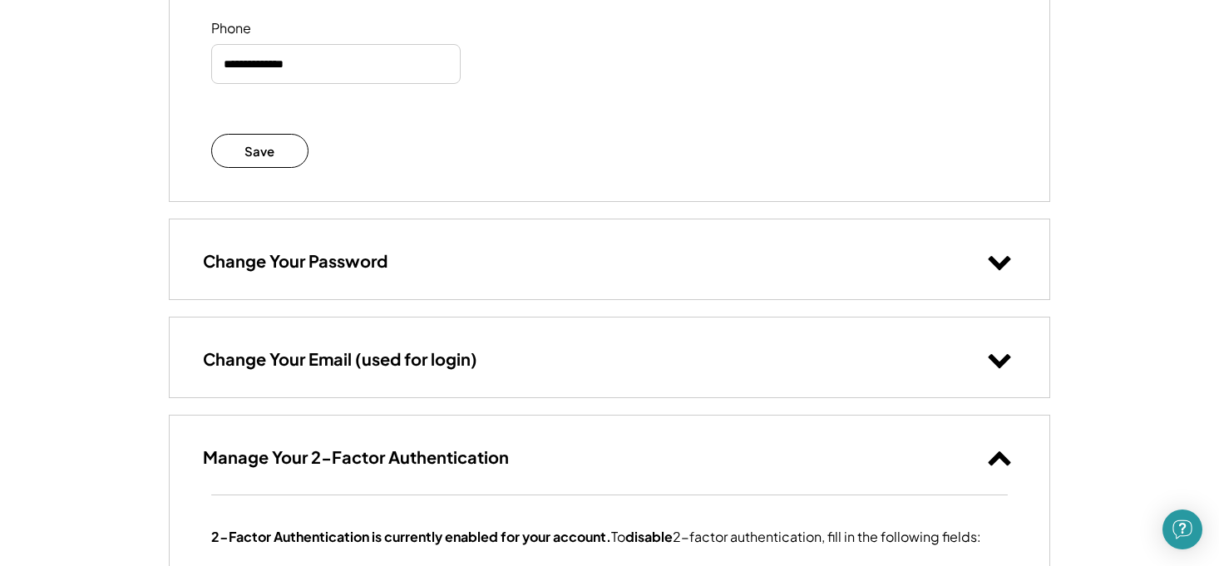
scroll to position [452, 0]
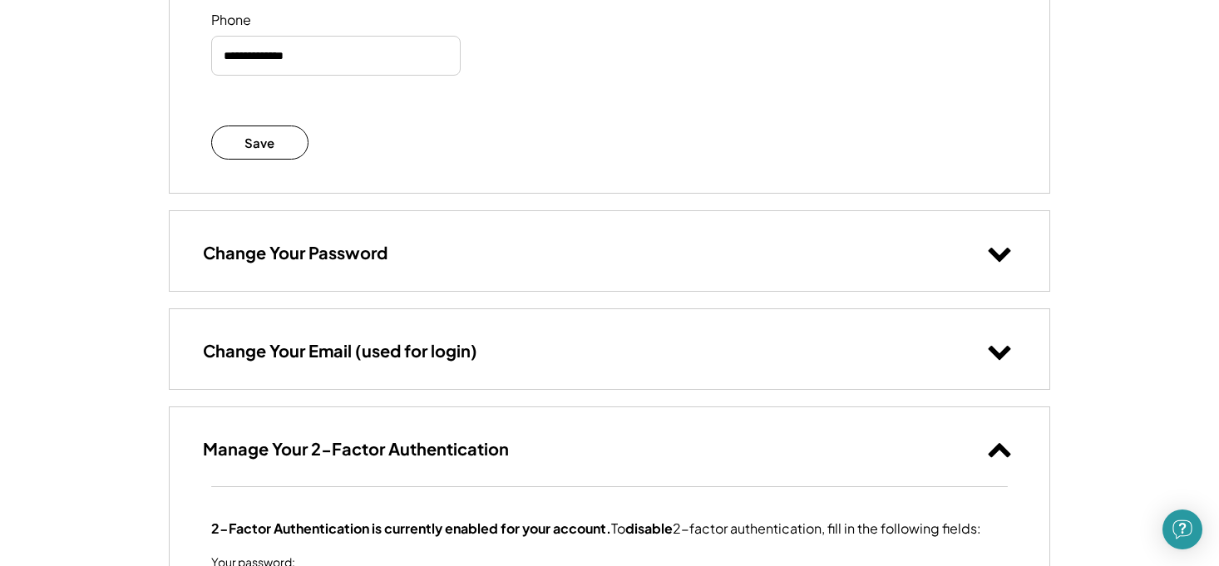
click at [424, 353] on h3 "Change Your Email (used for login)" at bounding box center [340, 351] width 274 height 22
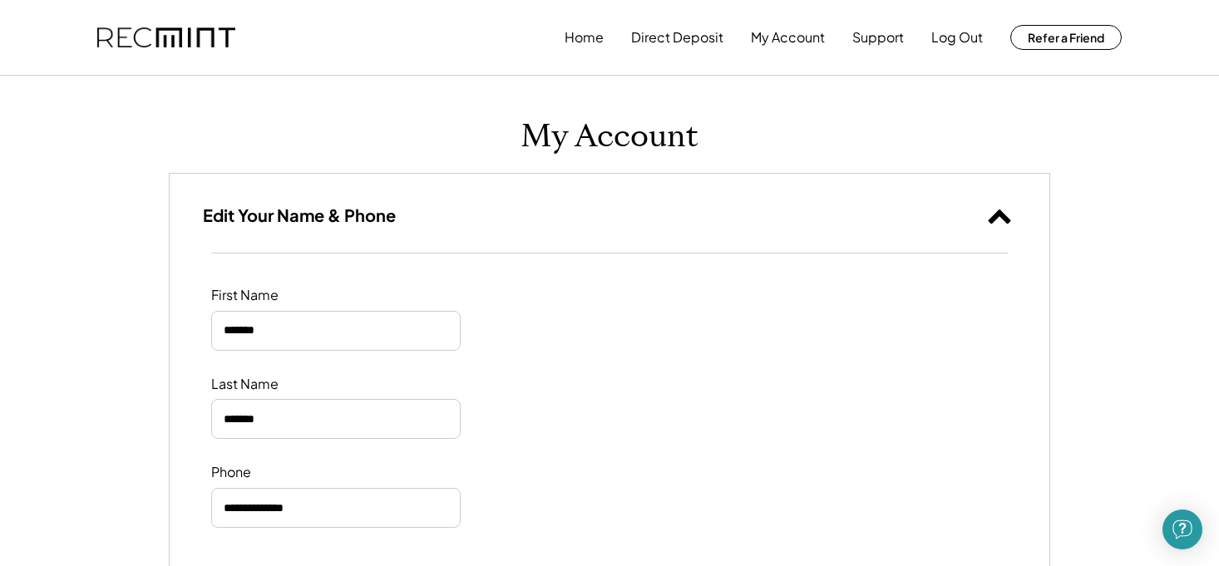
scroll to position [0, 0]
click at [584, 35] on button "Home" at bounding box center [584, 37] width 39 height 33
